Goal: Check status: Check status

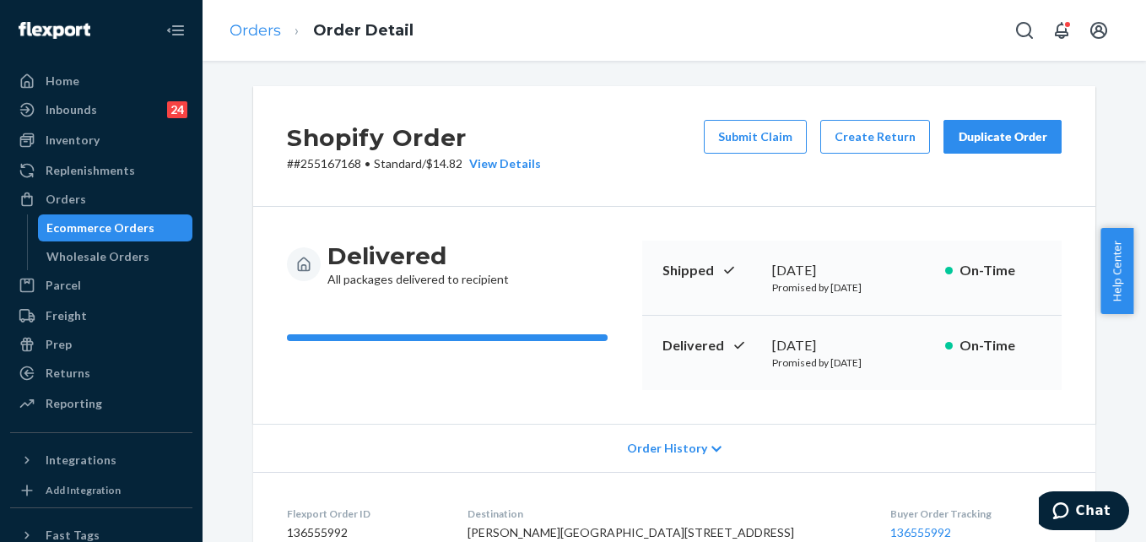
scroll to position [841, 0]
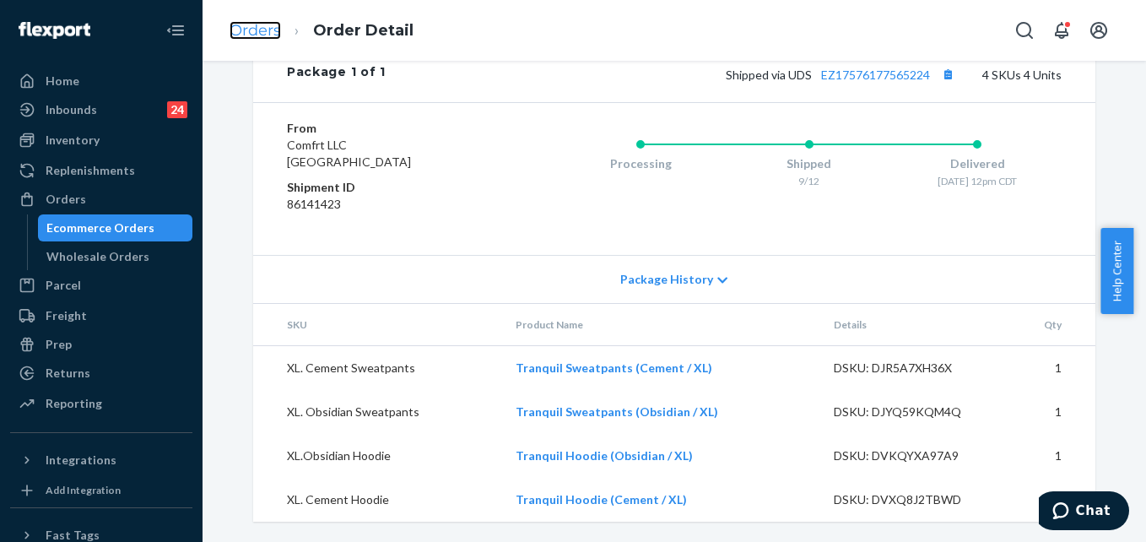
click at [261, 30] on link "Orders" at bounding box center [255, 30] width 51 height 19
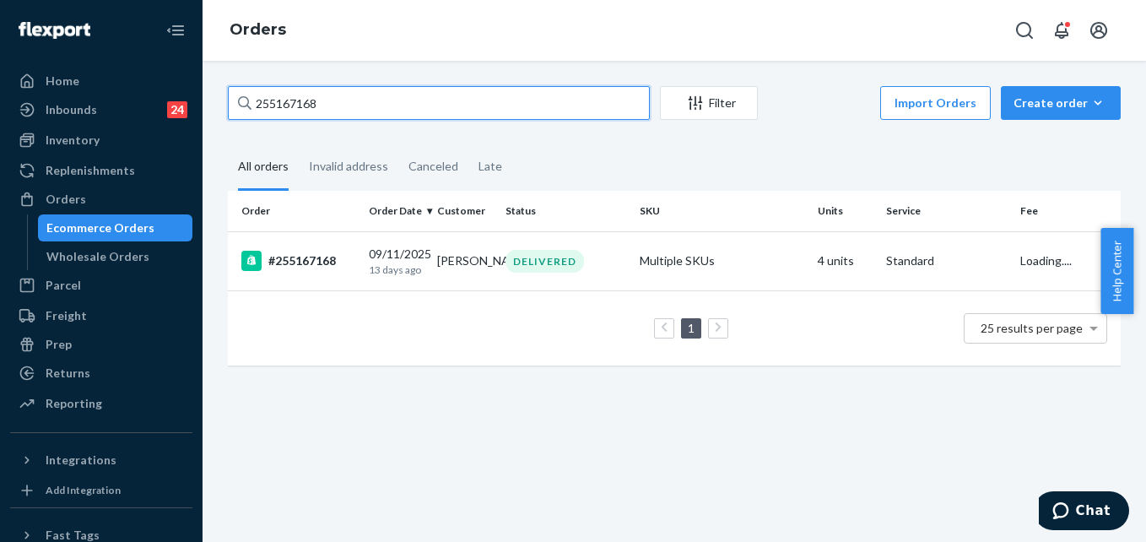
click at [352, 116] on input "255167168" at bounding box center [439, 103] width 422 height 34
click at [352, 115] on input "255167168" at bounding box center [439, 103] width 422 height 34
paste input "59636"
type input "255159636"
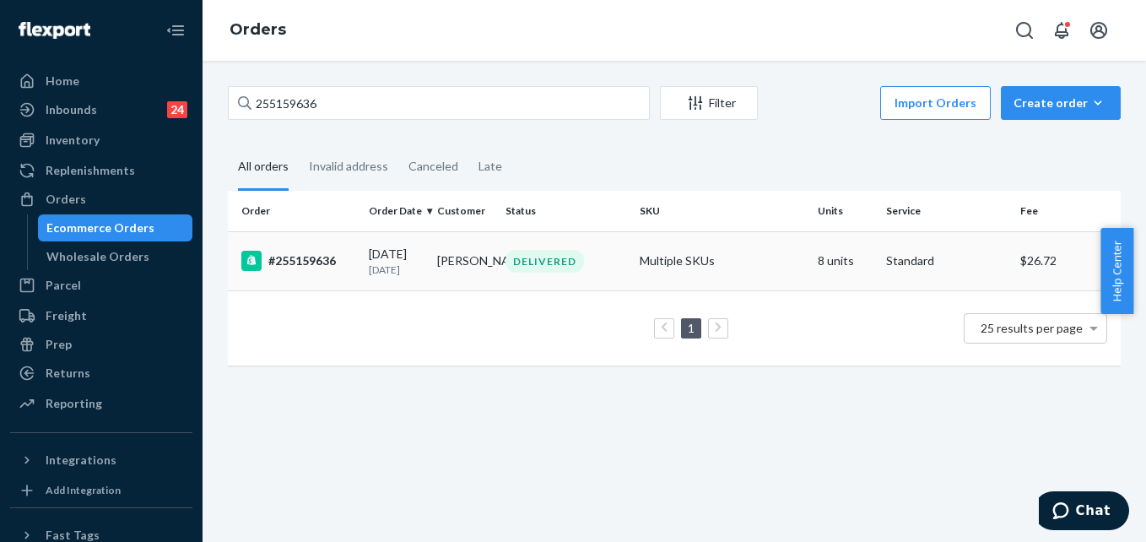
click at [743, 269] on td "Multiple SKUs" at bounding box center [722, 260] width 179 height 59
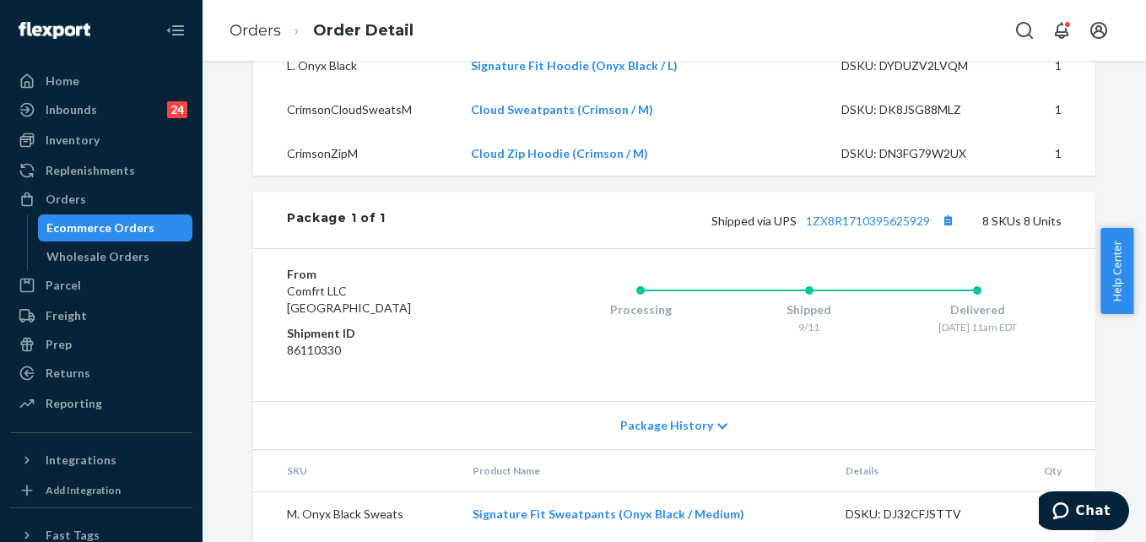
scroll to position [745, 0]
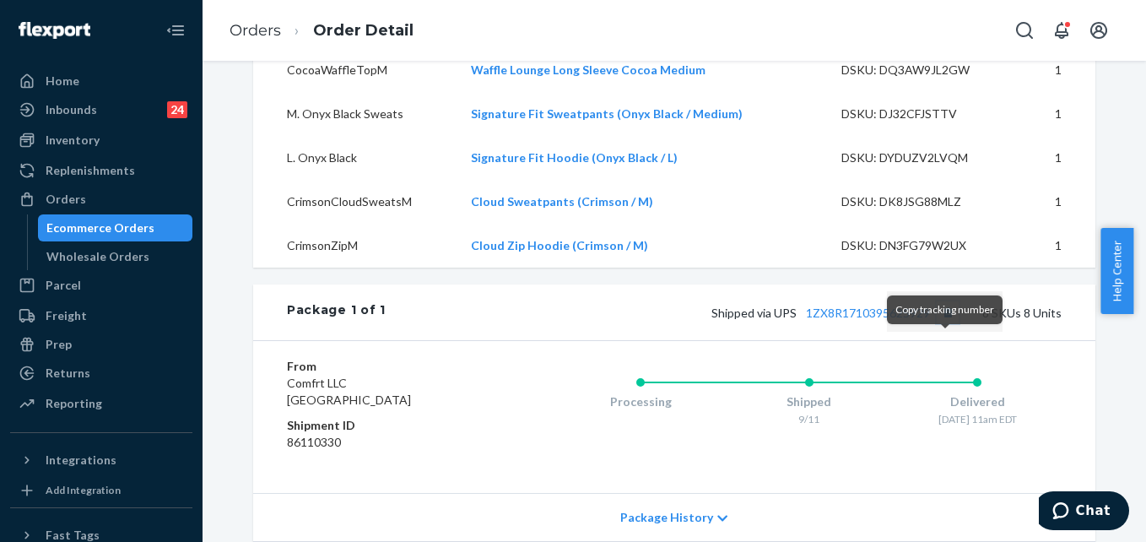
click at [945, 323] on button "Copy tracking number" at bounding box center [948, 312] width 22 height 22
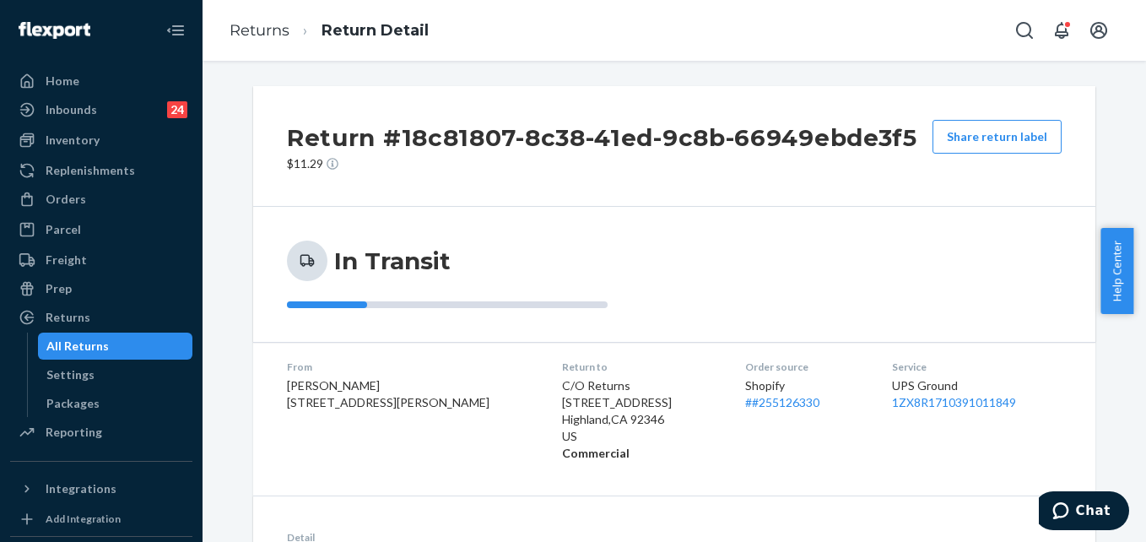
scroll to position [222, 0]
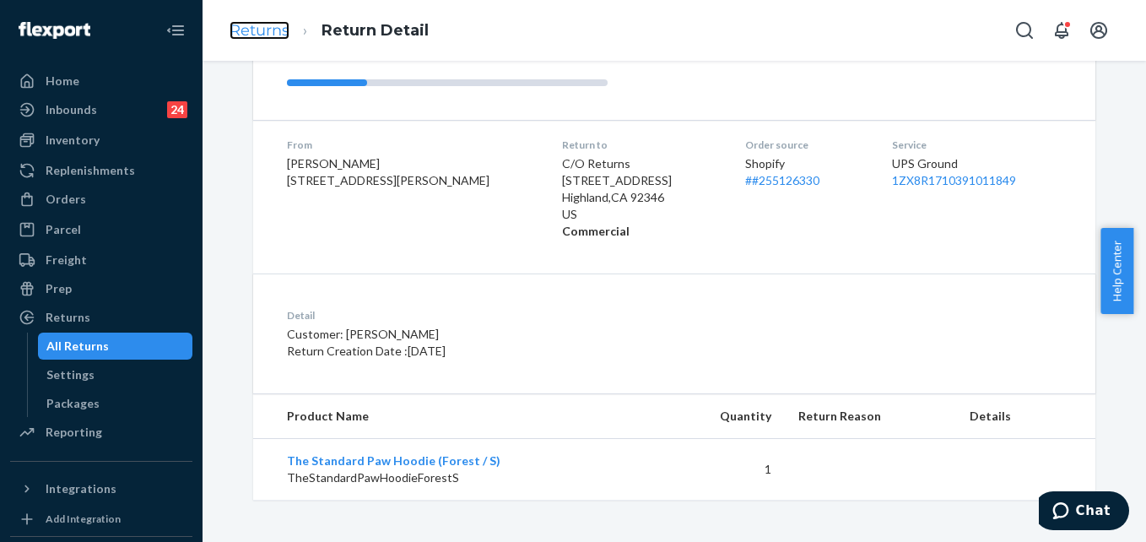
click at [254, 31] on link "Returns" at bounding box center [260, 30] width 60 height 19
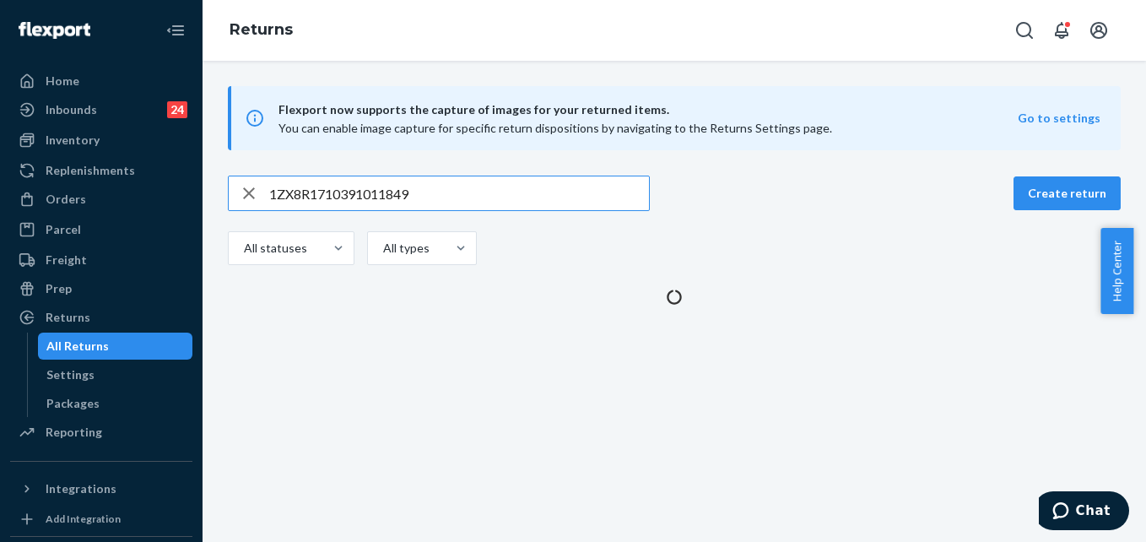
click at [355, 183] on input "1ZX8R1710391011849" at bounding box center [459, 193] width 380 height 34
click at [355, 182] on input "1ZX8R1710391011849" at bounding box center [459, 193] width 380 height 34
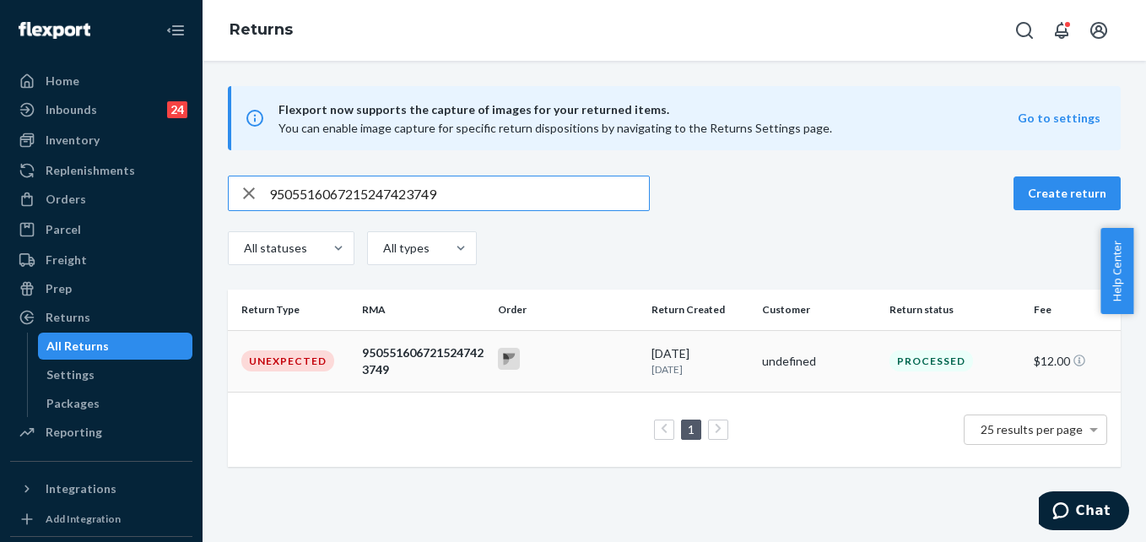
type input "9505516067215247423749"
click at [577, 372] on div at bounding box center [567, 361] width 139 height 26
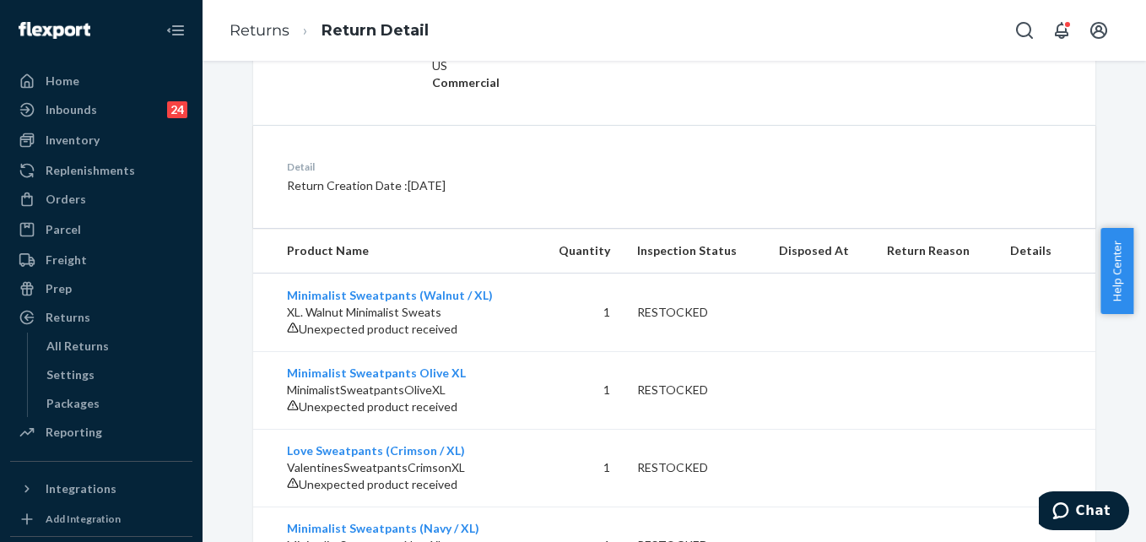
scroll to position [499, 0]
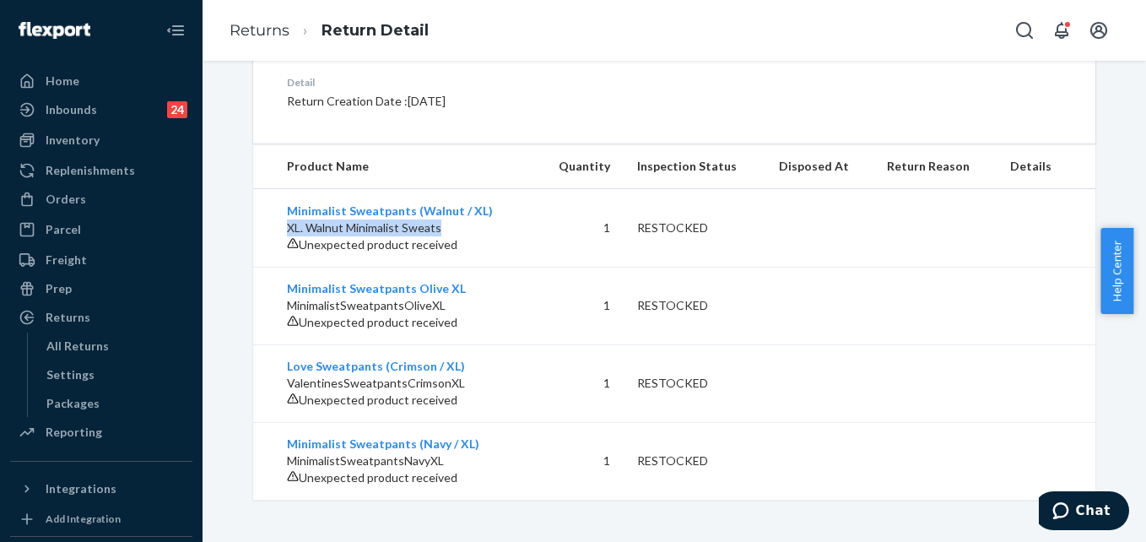
drag, startPoint x: 432, startPoint y: 186, endPoint x: 260, endPoint y: 184, distance: 172.2
click at [260, 189] on td "Minimalist Sweatpants (Walnut / XL) XL. Walnut Minimalist Sweats Unexpected pro…" at bounding box center [394, 228] width 283 height 79
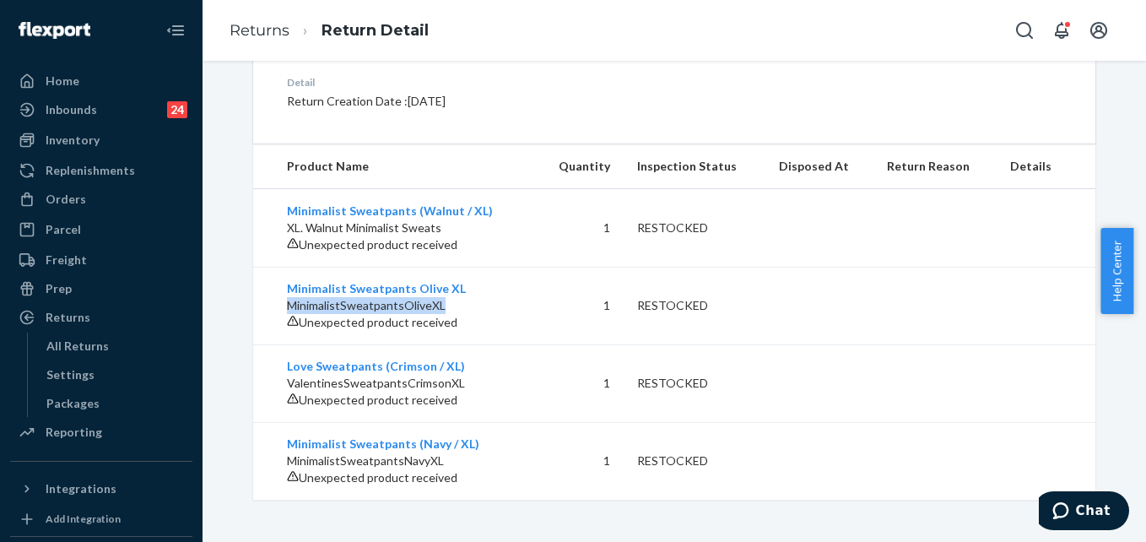
drag, startPoint x: 442, startPoint y: 275, endPoint x: 266, endPoint y: 274, distance: 176.4
click at [266, 274] on td "Minimalist Sweatpants Olive XL MinimalistSweatpantsOliveXL Unexpected product r…" at bounding box center [394, 306] width 283 height 78
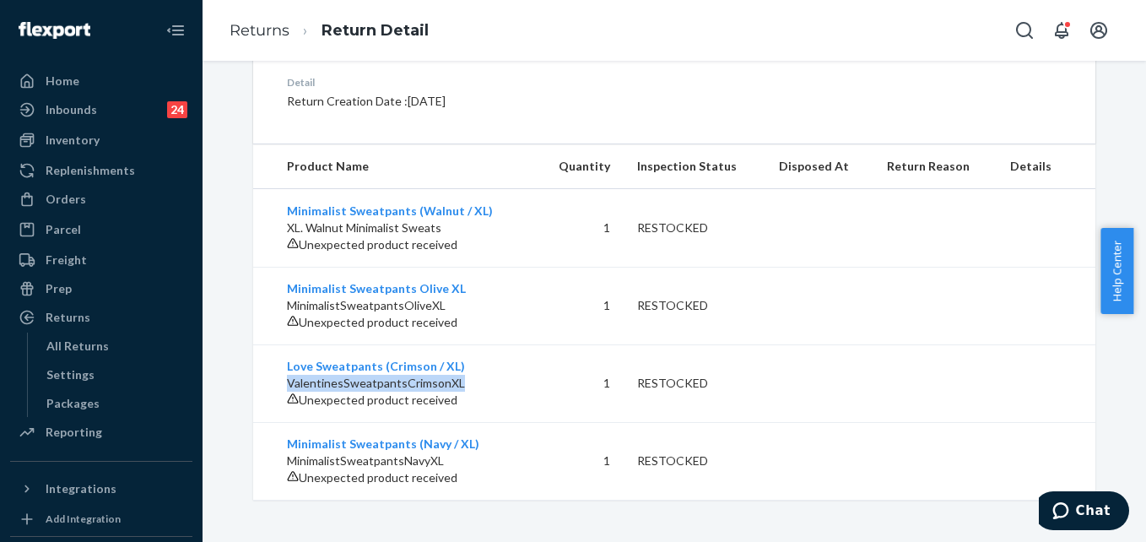
drag, startPoint x: 424, startPoint y: 364, endPoint x: 259, endPoint y: 360, distance: 164.6
click at [259, 360] on td "Love Sweatpants (Crimson / XL) ValentinesSweatpantsCrimsonXL Unexpected product…" at bounding box center [394, 383] width 283 height 78
copy p "ValentinesSweatpantsCrimsonXL"
drag, startPoint x: 443, startPoint y: 452, endPoint x: 281, endPoint y: 452, distance: 162.1
click at [287, 452] on p "MinimalistSweatpantsNavyXL" at bounding box center [405, 460] width 236 height 17
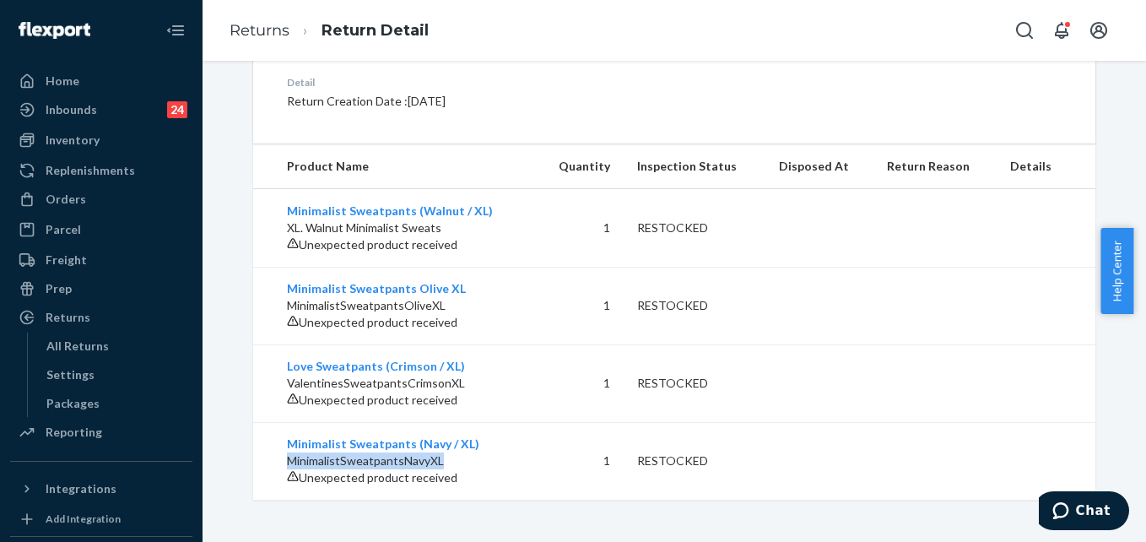
copy p "MinimalistSweatpantsNavyXL"
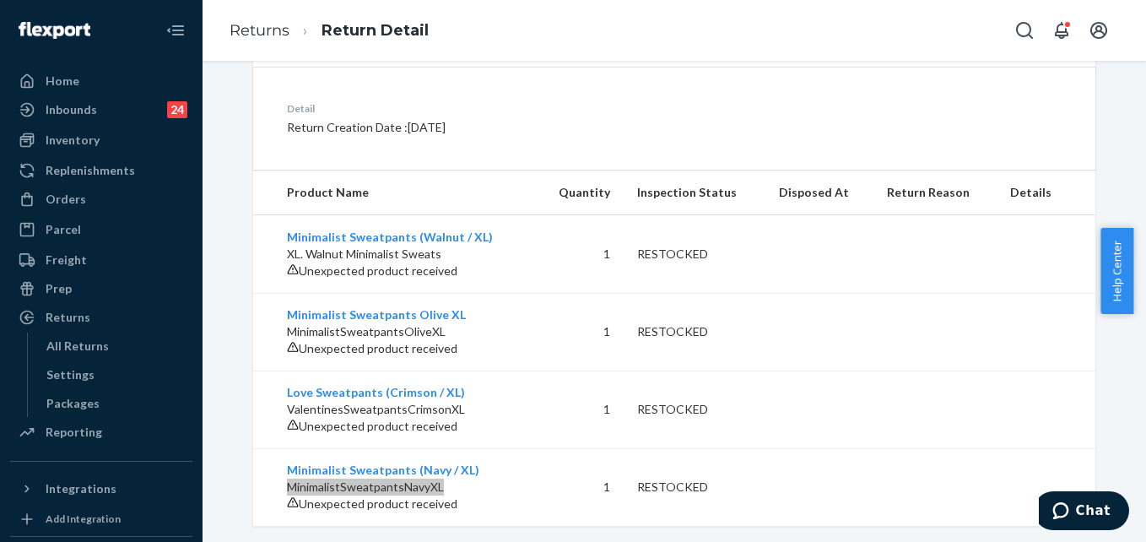
scroll to position [414, 0]
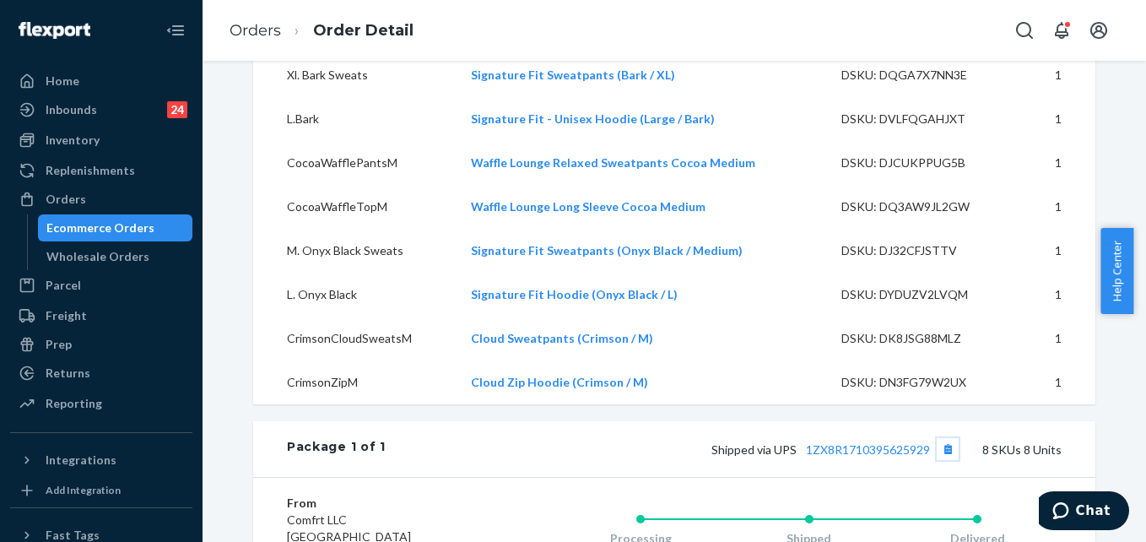
scroll to position [576, 0]
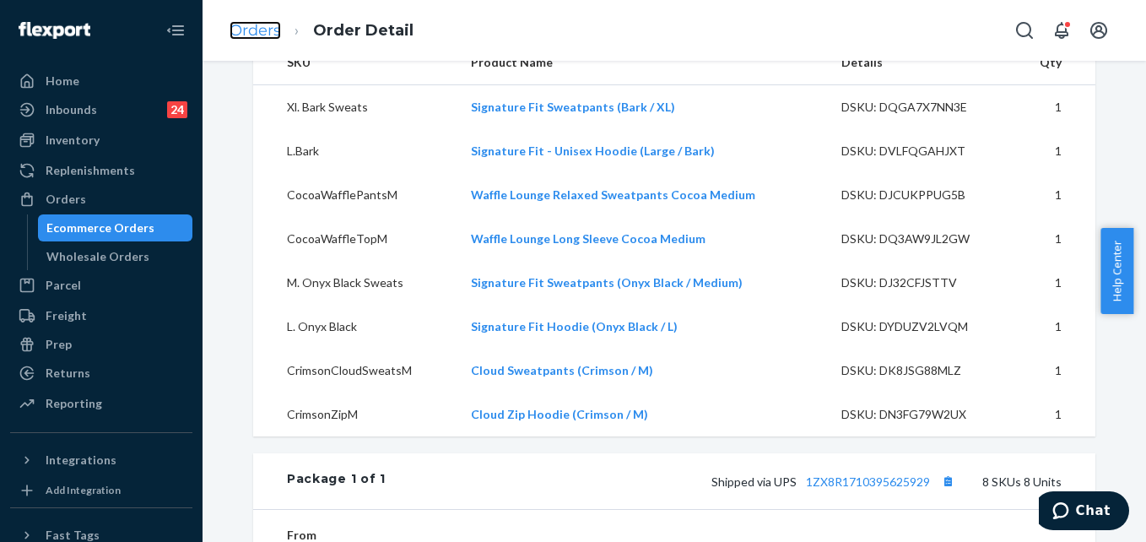
click at [252, 25] on link "Orders" at bounding box center [255, 30] width 51 height 19
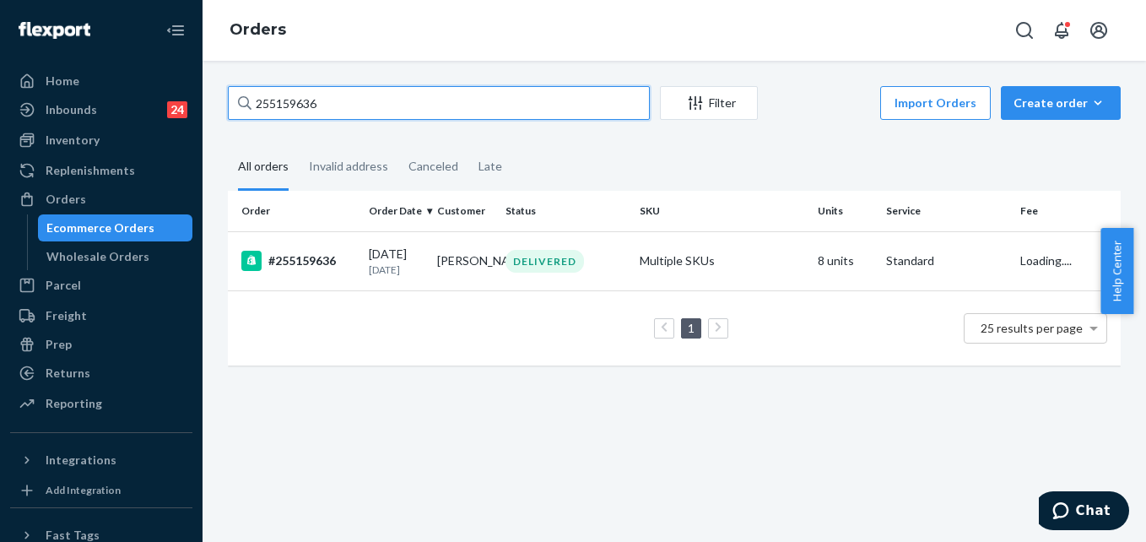
click at [349, 116] on input "255159636" at bounding box center [439, 103] width 422 height 34
paste input "73498"
type input "255173498"
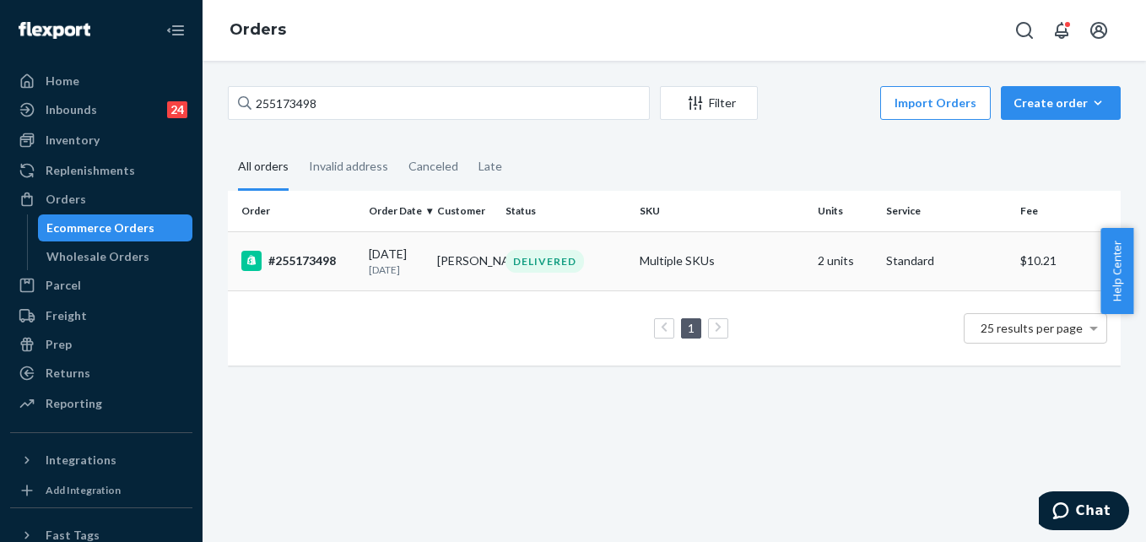
click at [766, 267] on td "Multiple SKUs" at bounding box center [722, 260] width 179 height 59
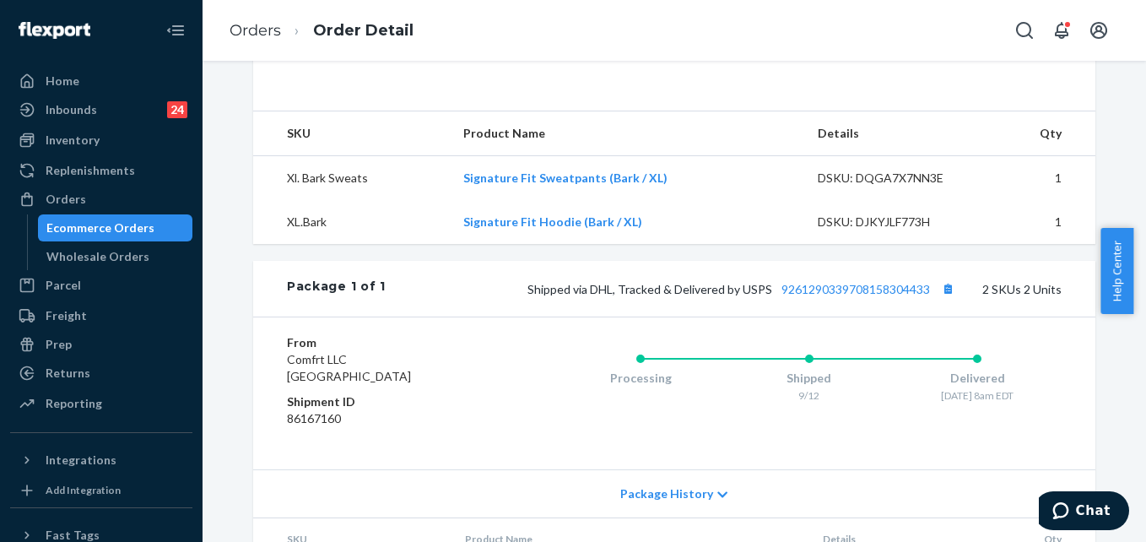
scroll to position [506, 0]
click at [940, 298] on button "Copy tracking number" at bounding box center [948, 287] width 22 height 22
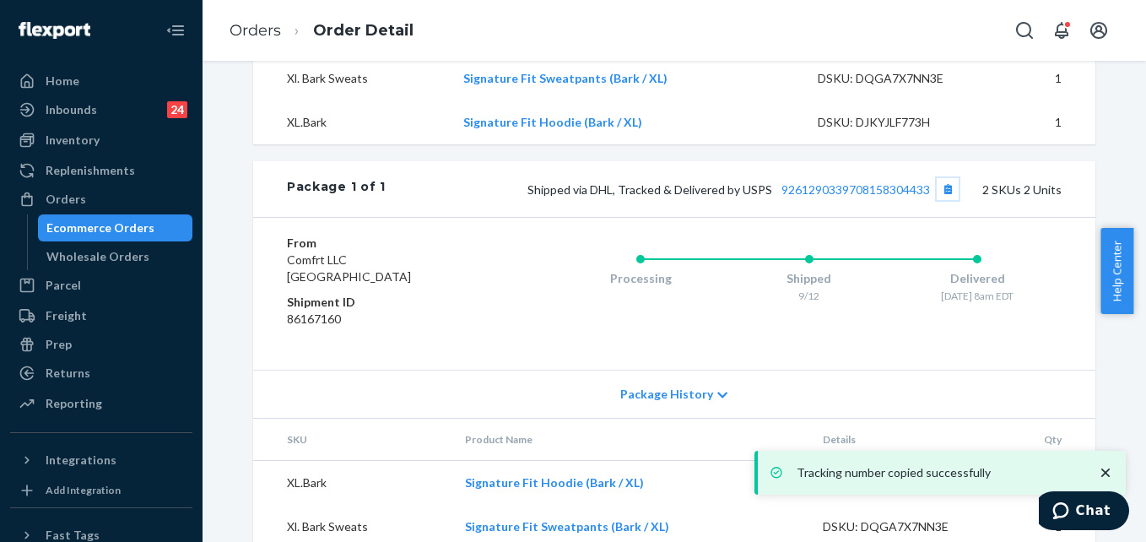
scroll to position [665, 0]
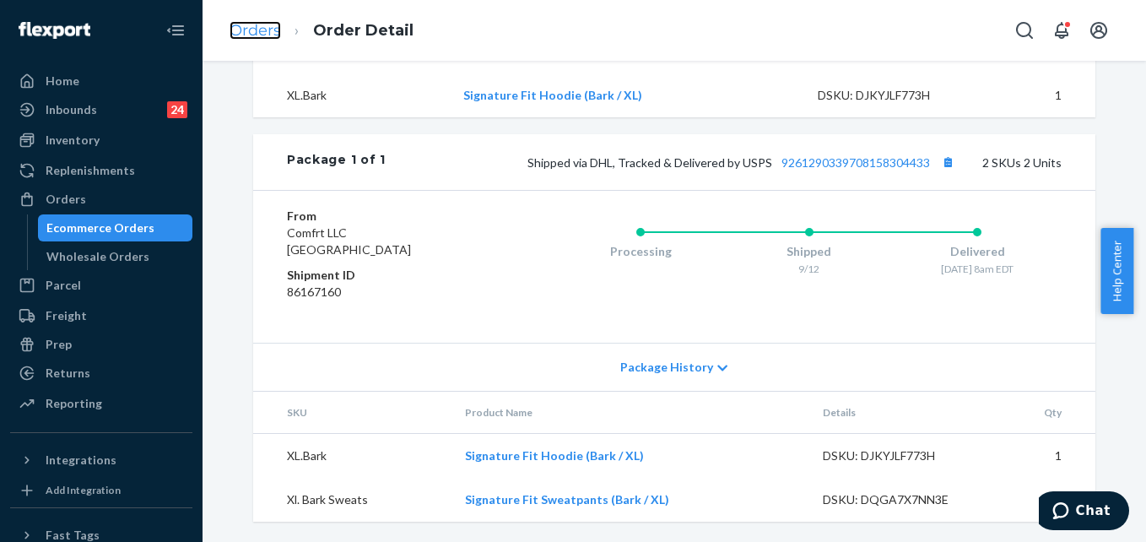
click at [257, 32] on link "Orders" at bounding box center [255, 30] width 51 height 19
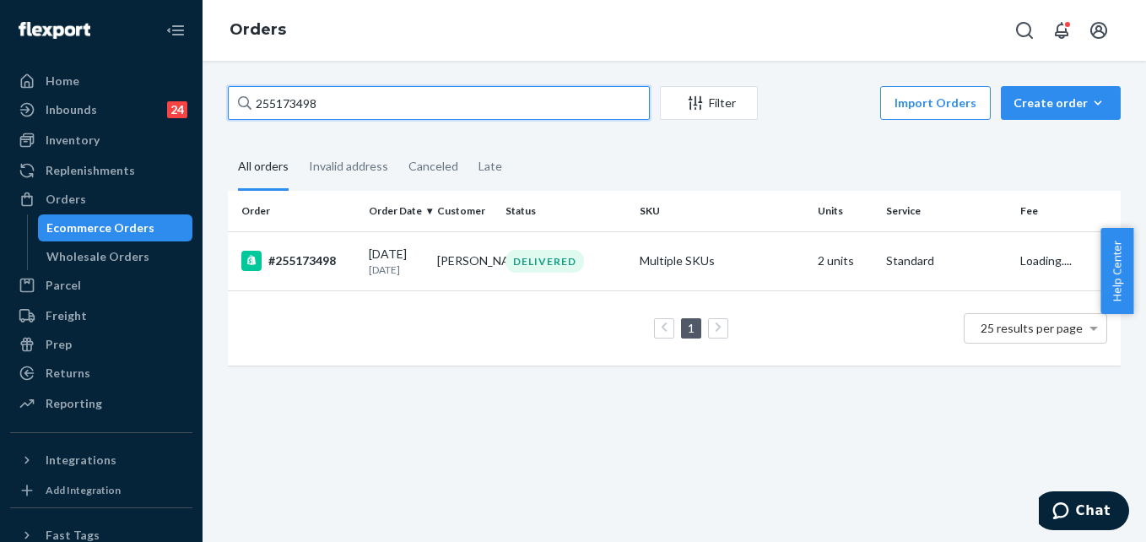
click at [287, 106] on input "255173498" at bounding box center [439, 103] width 422 height 34
paste input "25516906"
type input "255169068"
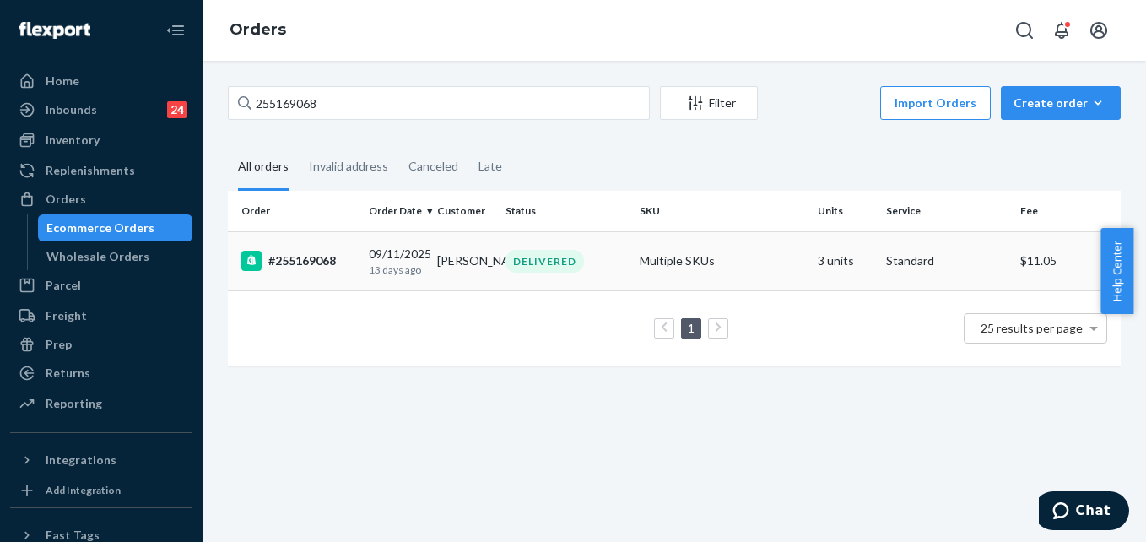
click at [769, 264] on td "Multiple SKUs" at bounding box center [722, 260] width 179 height 59
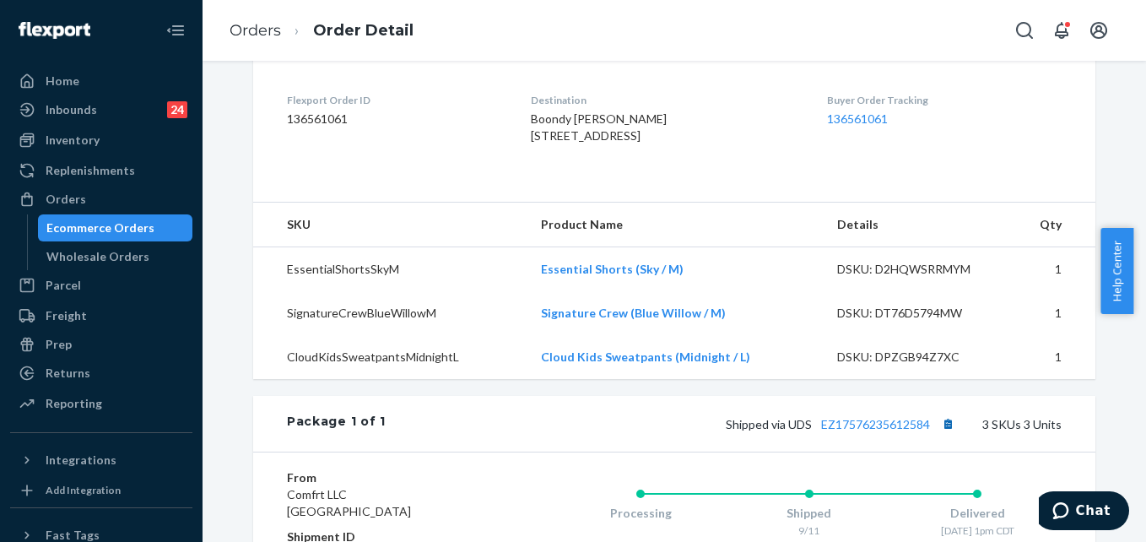
scroll to position [500, 0]
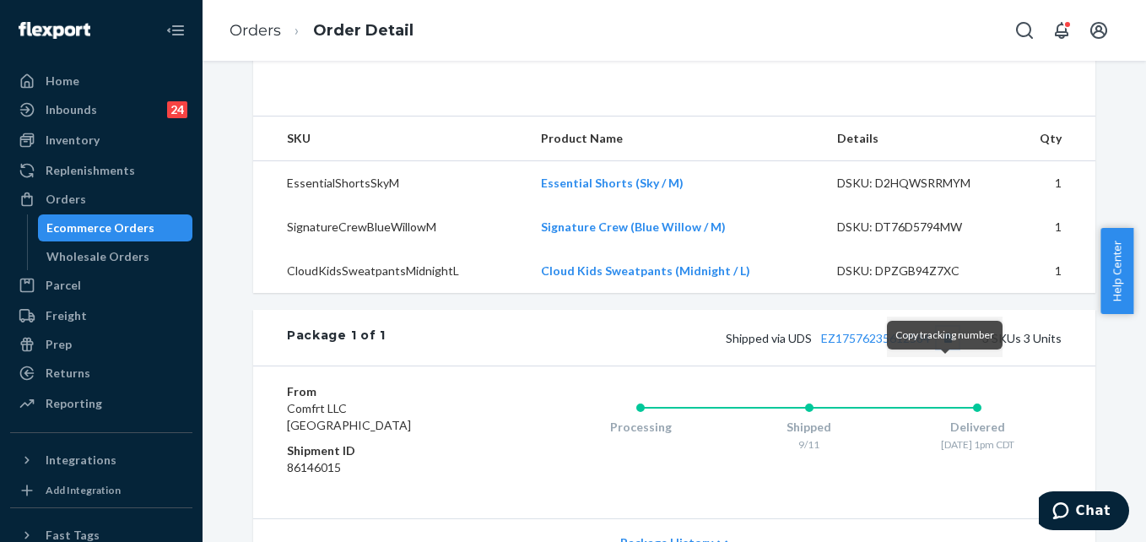
click at [941, 349] on button "Copy tracking number" at bounding box center [948, 338] width 22 height 22
